Goal: Check status: Check status

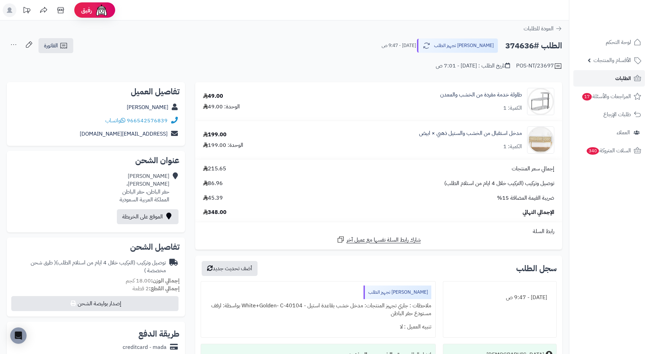
click at [625, 80] on span "الطلبات" at bounding box center [623, 79] width 16 height 10
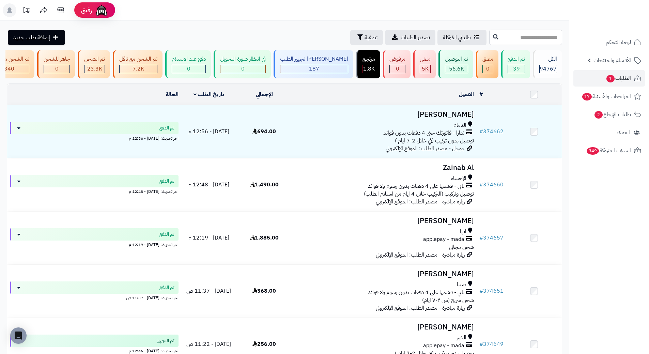
click at [532, 42] on input "text" at bounding box center [525, 37] width 73 height 15
paste input "******"
type input "******"
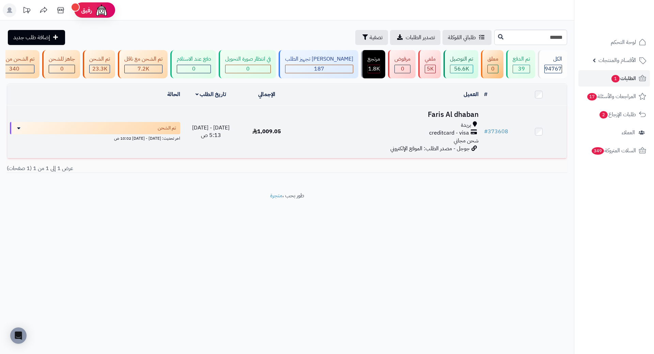
click at [454, 119] on h3 "Faris Al dhaban" at bounding box center [388, 115] width 181 height 8
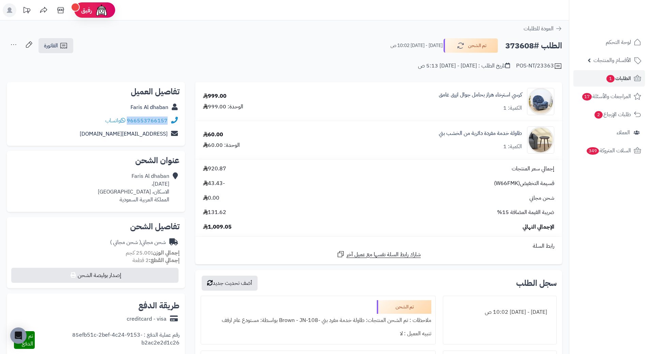
drag, startPoint x: 128, startPoint y: 121, endPoint x: 169, endPoint y: 120, distance: 40.9
click at [169, 120] on div "966553766157 واتساب" at bounding box center [95, 120] width 167 height 13
copy div "966553766157"
click at [518, 46] on h2 "الطلب #373608" at bounding box center [533, 46] width 57 height 14
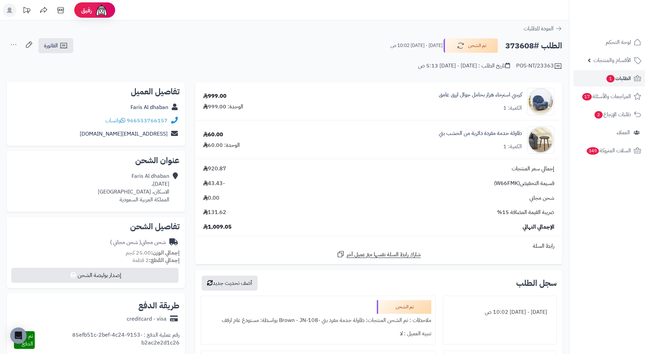
copy h2 "373608"
drag, startPoint x: 525, startPoint y: 91, endPoint x: 428, endPoint y: 95, distance: 96.5
click at [428, 95] on div "كرسي استرخاء هزاز بحامل جوال ازرق غامق الكمية: 1" at bounding box center [434, 101] width 252 height 27
copy div "كرسي استرخاء هزاز بحامل جوال ازرق غامق"
click at [623, 78] on span "الطلبات 1" at bounding box center [618, 79] width 25 height 10
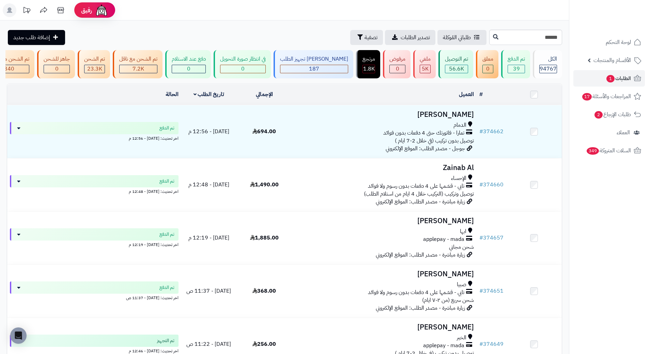
type input "******"
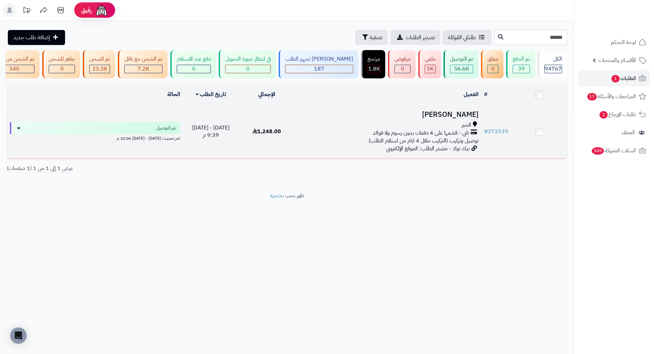
click at [449, 119] on h3 "[PERSON_NAME]" at bounding box center [388, 115] width 181 height 8
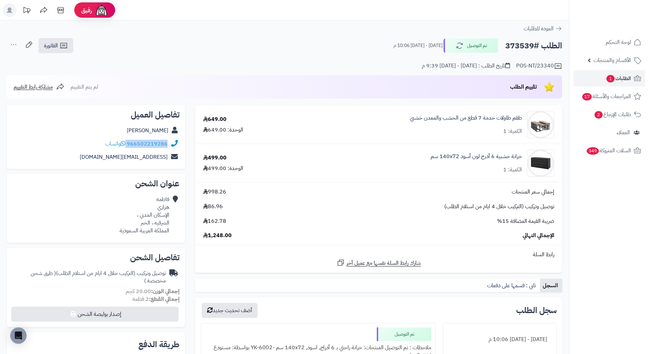
drag, startPoint x: 127, startPoint y: 143, endPoint x: 167, endPoint y: 138, distance: 40.2
click at [167, 138] on div "966502219286 واتساب" at bounding box center [95, 143] width 167 height 13
copy div "966502219286"
click at [518, 45] on h2 "الطلب #373539" at bounding box center [533, 46] width 57 height 14
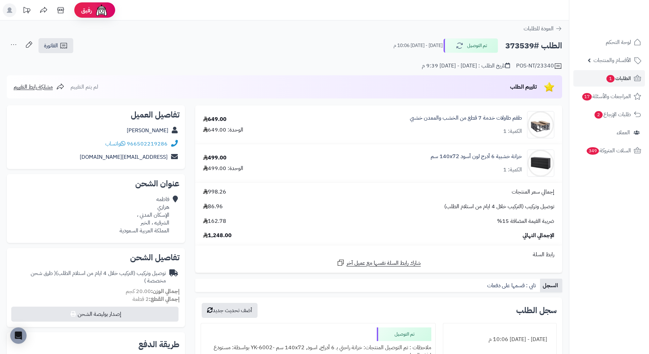
copy h2 "373539"
drag, startPoint x: 524, startPoint y: 113, endPoint x: 403, endPoint y: 115, distance: 121.3
click at [403, 115] on div "طقم طاولات خدمة 7 قطع من الخشب والمعدن خشبي الكمية: 1" at bounding box center [426, 124] width 266 height 27
copy link "طقم طاولات خدمة 7 قطع من الخشب والمعدن خشبي"
click at [618, 79] on span "الطلبات 1" at bounding box center [618, 79] width 25 height 10
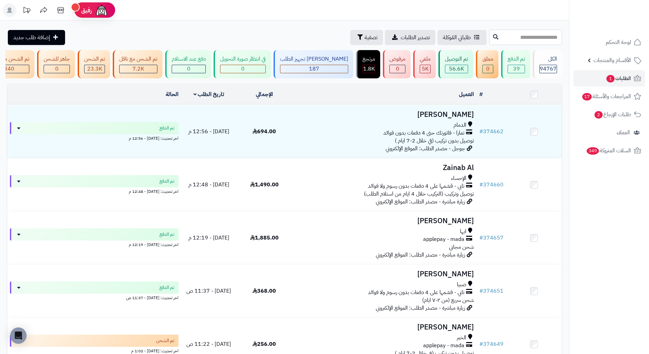
click at [506, 36] on input "text" at bounding box center [525, 37] width 73 height 15
paste input "******"
type input "******"
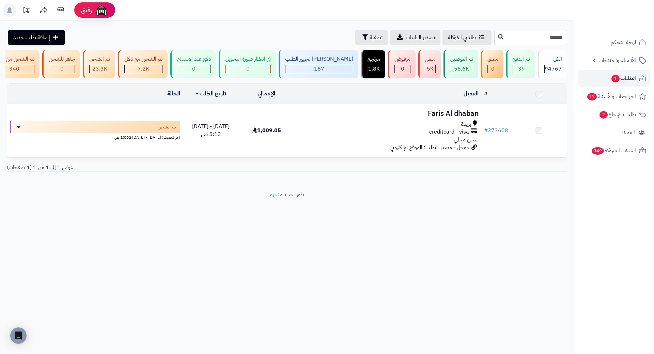
click at [455, 118] on h3 "Faris Al dhaban" at bounding box center [388, 114] width 181 height 8
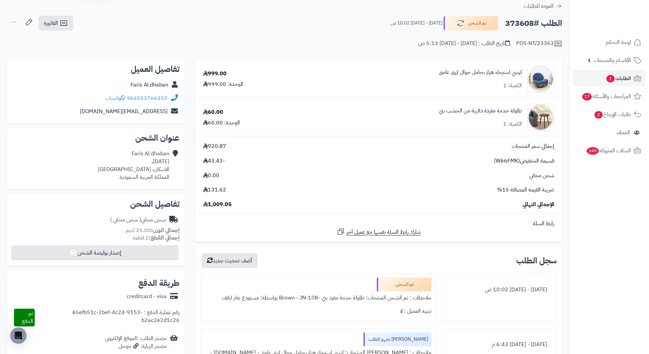
scroll to position [34, 0]
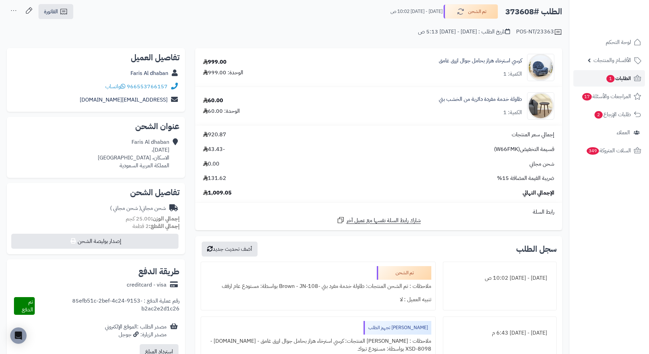
click at [626, 80] on span "الطلبات 1" at bounding box center [618, 79] width 25 height 10
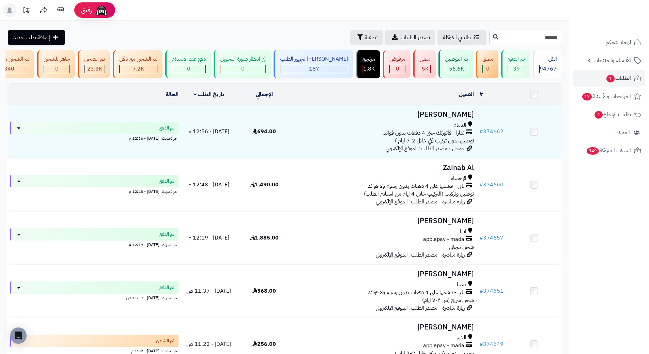
type input "******"
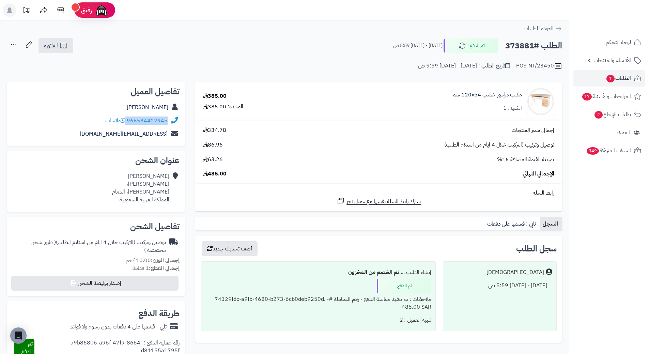
drag, startPoint x: 127, startPoint y: 120, endPoint x: 173, endPoint y: 121, distance: 46.0
click at [173, 121] on div "966534422945 واتساب" at bounding box center [95, 120] width 167 height 13
copy div "966534422945"
click at [514, 45] on h2 "الطلب #373881" at bounding box center [533, 46] width 57 height 14
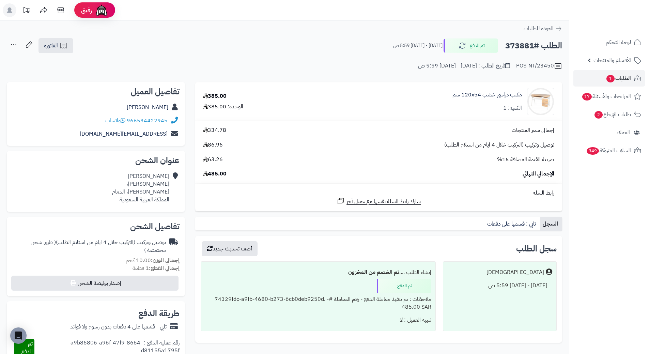
copy h2 "373881"
click at [614, 81] on span "الطلبات 1" at bounding box center [618, 79] width 25 height 10
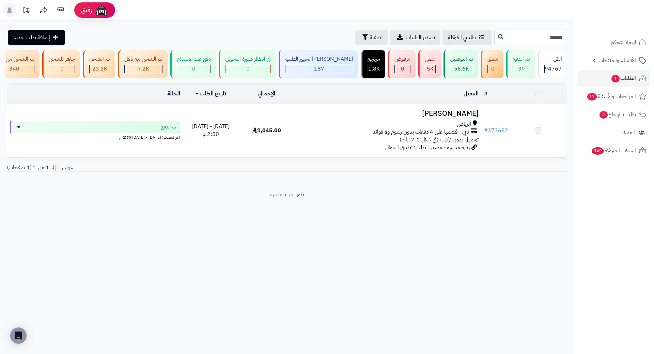
click at [462, 118] on h3 "هادي الحبابي" at bounding box center [388, 114] width 181 height 8
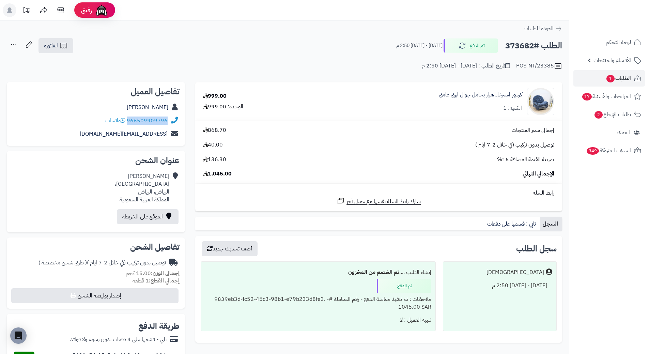
drag, startPoint x: 128, startPoint y: 121, endPoint x: 178, endPoint y: 119, distance: 50.1
click at [178, 119] on div "966509909796 واتساب" at bounding box center [95, 120] width 167 height 13
copy div "966509909796"
click at [519, 47] on h2 "الطلب #373682" at bounding box center [533, 46] width 57 height 14
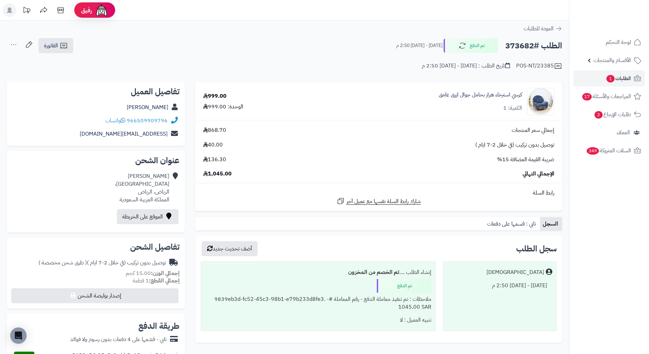
copy h2 "373682"
click at [629, 83] on link "الطلبات 1" at bounding box center [609, 78] width 72 height 16
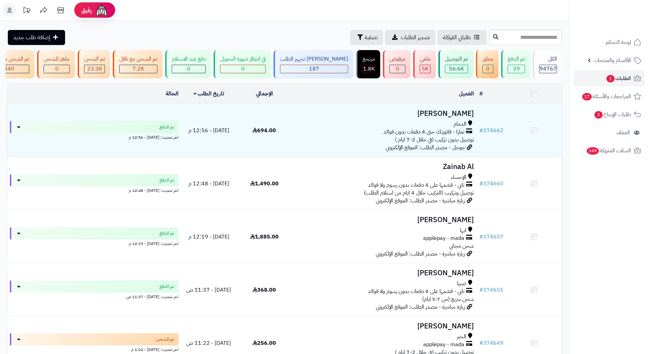
click at [522, 35] on input "text" at bounding box center [525, 37] width 73 height 15
type input "******"
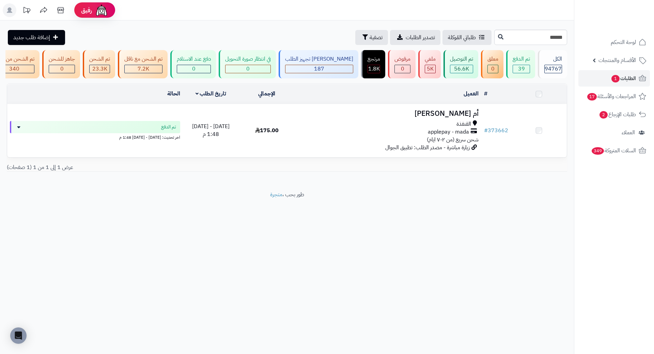
click at [451, 115] on h3 "أم [PERSON_NAME]" at bounding box center [388, 114] width 181 height 8
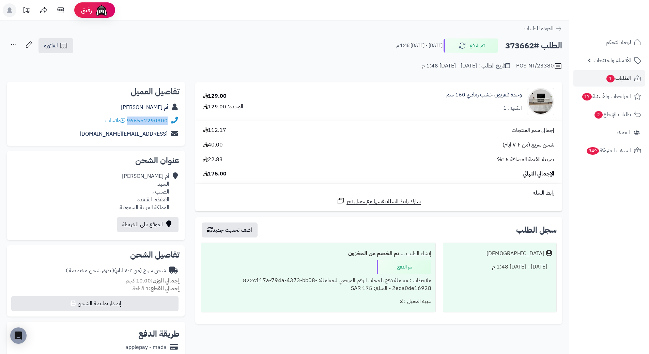
drag, startPoint x: 128, startPoint y: 121, endPoint x: 177, endPoint y: 121, distance: 48.7
click at [177, 121] on div "966552290300 واتساب" at bounding box center [95, 120] width 167 height 13
copy div "966552290300"
click at [518, 49] on h2 "الطلب #373662" at bounding box center [533, 46] width 57 height 14
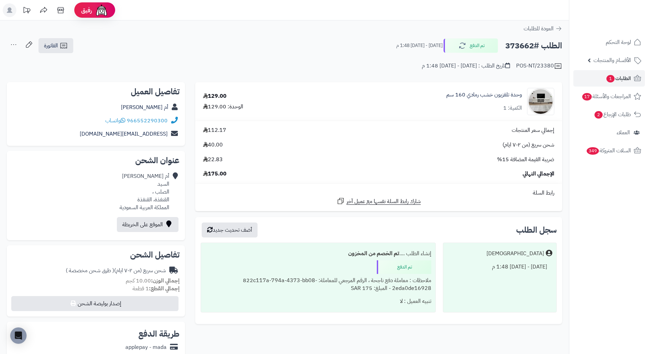
copy h2 "373662"
click at [628, 80] on span "الطلبات 1" at bounding box center [618, 79] width 25 height 10
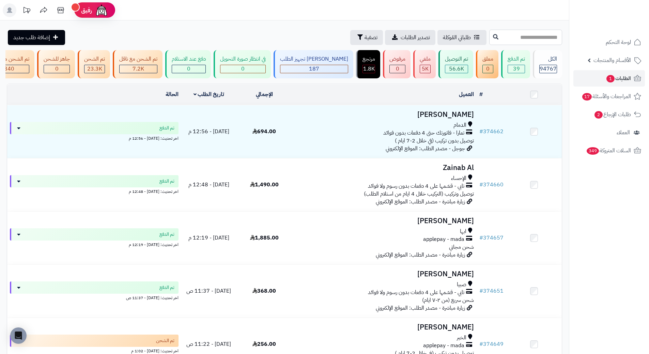
click at [501, 34] on input "text" at bounding box center [525, 37] width 73 height 15
paste input "******"
type input "******"
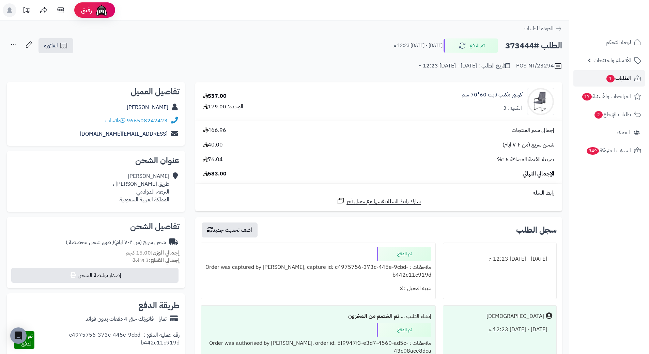
click at [629, 80] on span "الطلبات 1" at bounding box center [618, 79] width 25 height 10
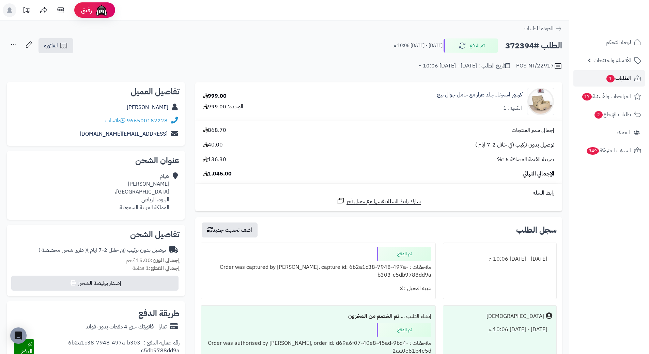
click at [619, 77] on span "الطلبات 1" at bounding box center [618, 79] width 25 height 10
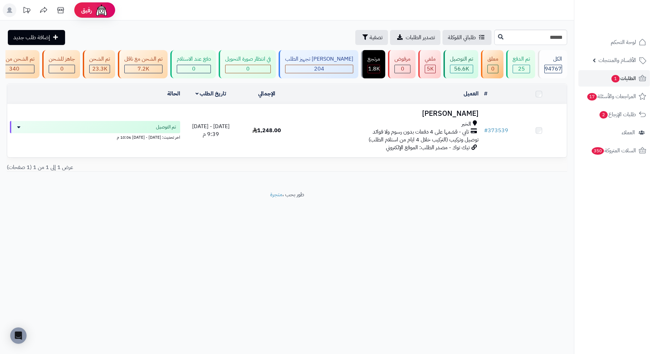
click at [472, 118] on h3 "[PERSON_NAME]" at bounding box center [388, 114] width 181 height 8
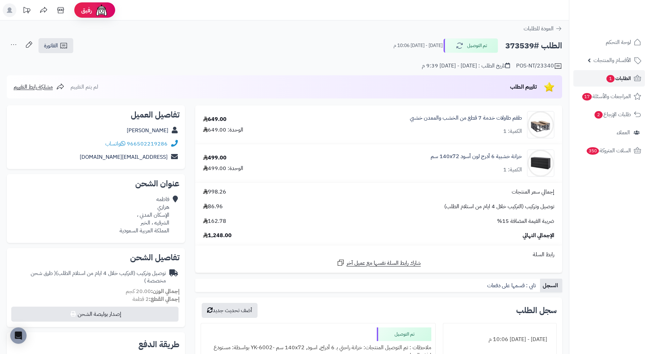
click at [625, 75] on span "الطلبات 1" at bounding box center [618, 79] width 25 height 10
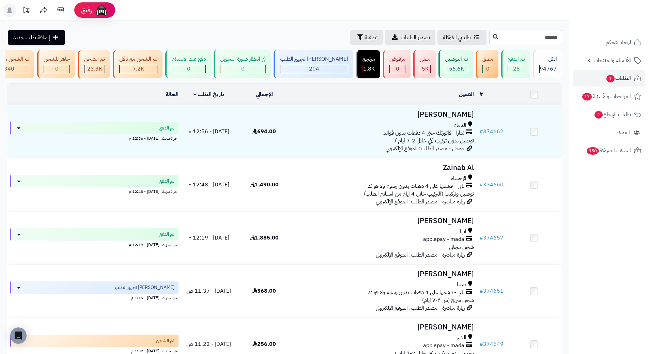
type input "******"
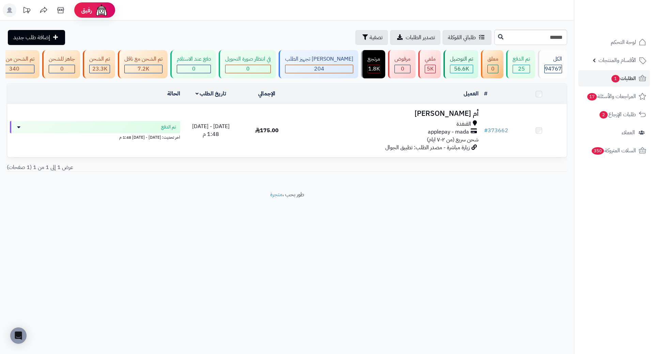
click at [445, 115] on h3 "أم حسام السيد" at bounding box center [388, 114] width 181 height 8
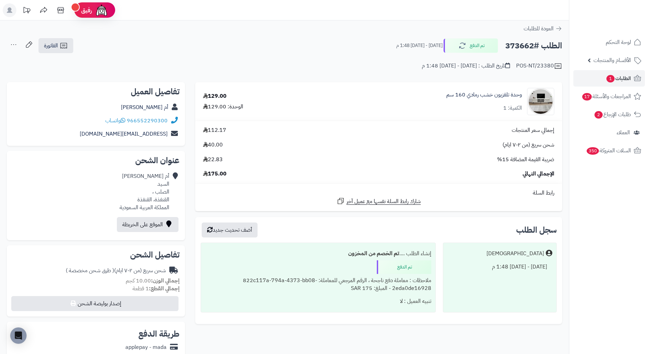
click at [521, 51] on h2 "الطلب #373662" at bounding box center [533, 46] width 57 height 14
copy h2 "373662"
